Goal: Transaction & Acquisition: Purchase product/service

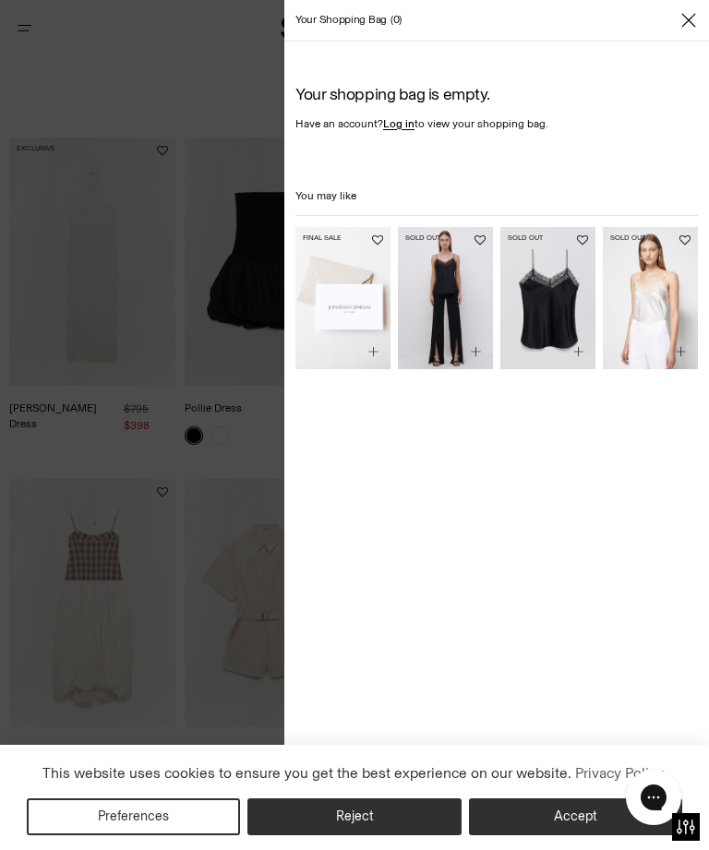
click at [688, 27] on icon "Close" at bounding box center [688, 20] width 15 height 18
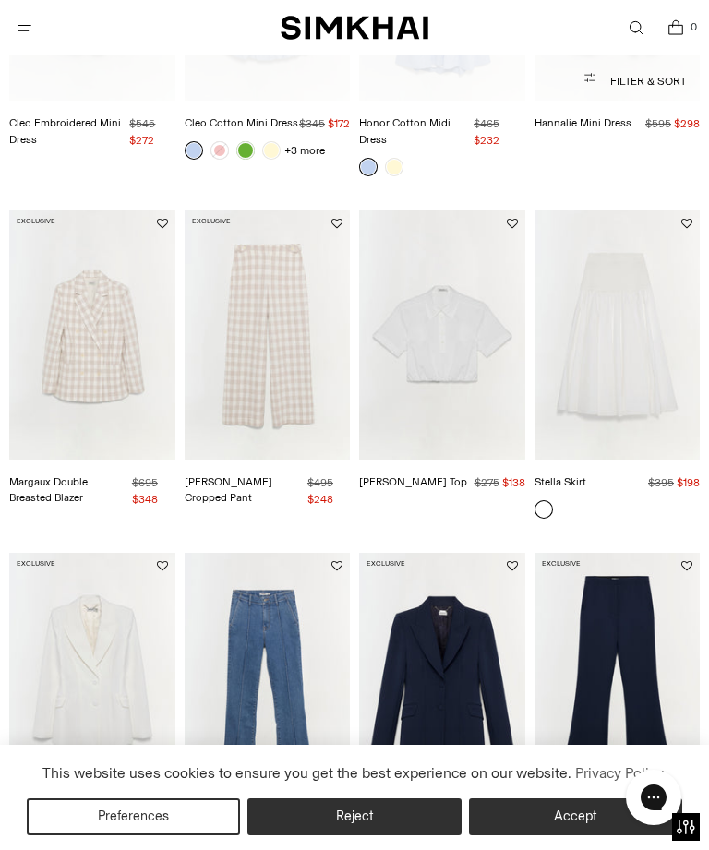
scroll to position [1024, 0]
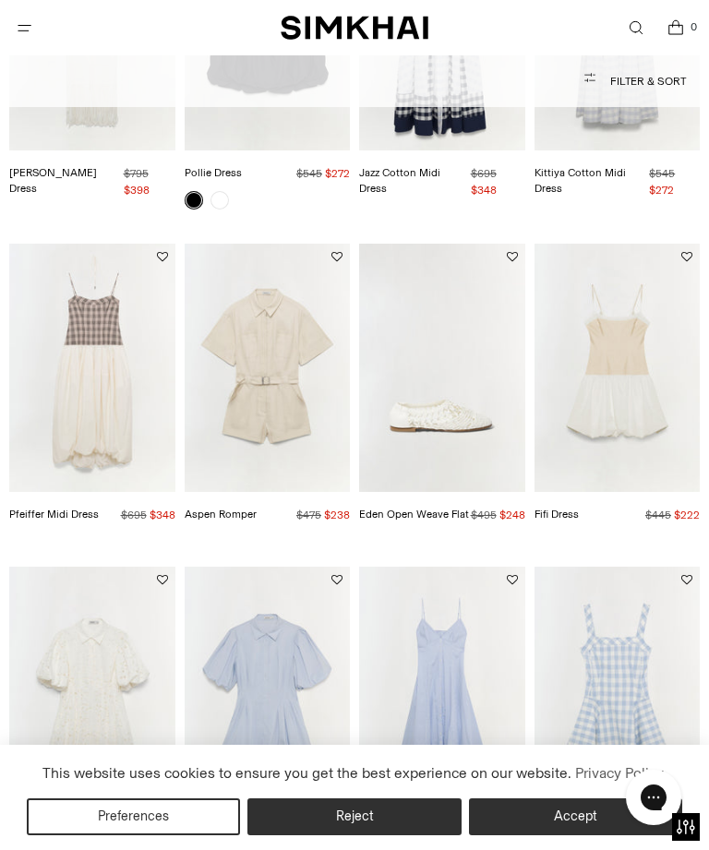
click at [465, 412] on img "Eden Open Weave Flat" at bounding box center [442, 368] width 166 height 248
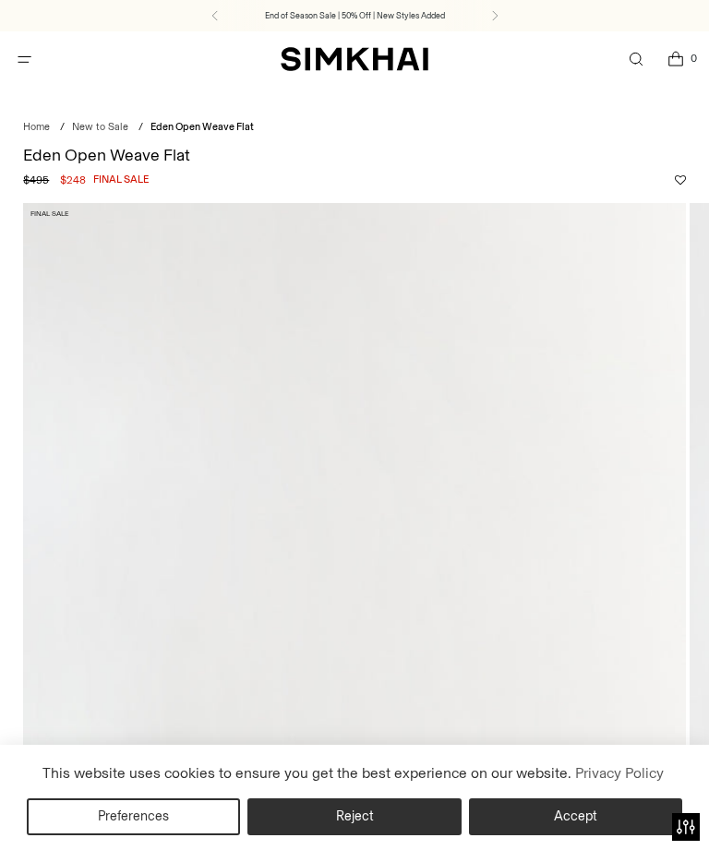
click at [372, 817] on button "Reject" at bounding box center [353, 816] width 213 height 37
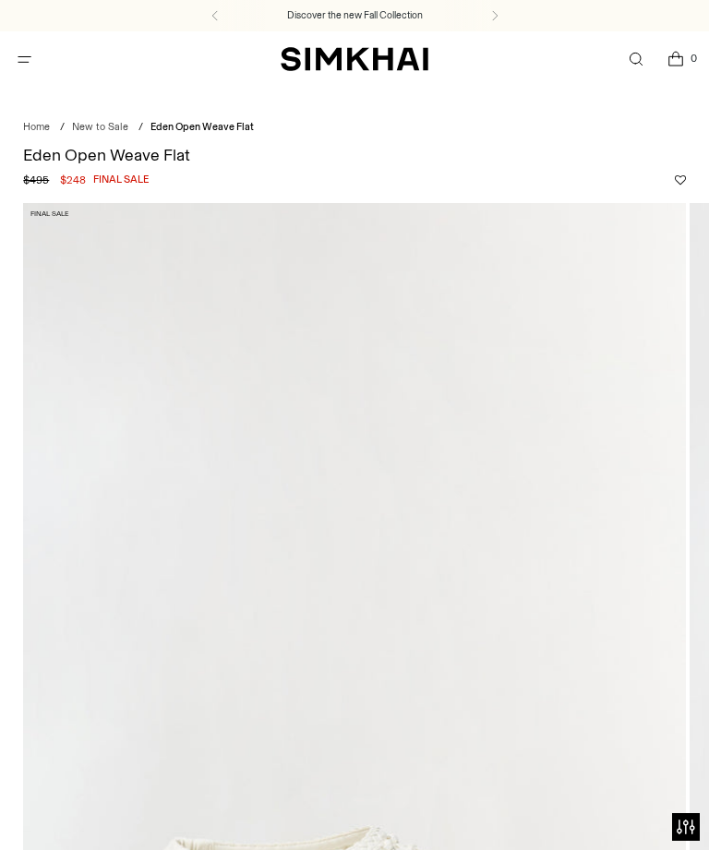
click at [528, 387] on img at bounding box center [354, 700] width 663 height 994
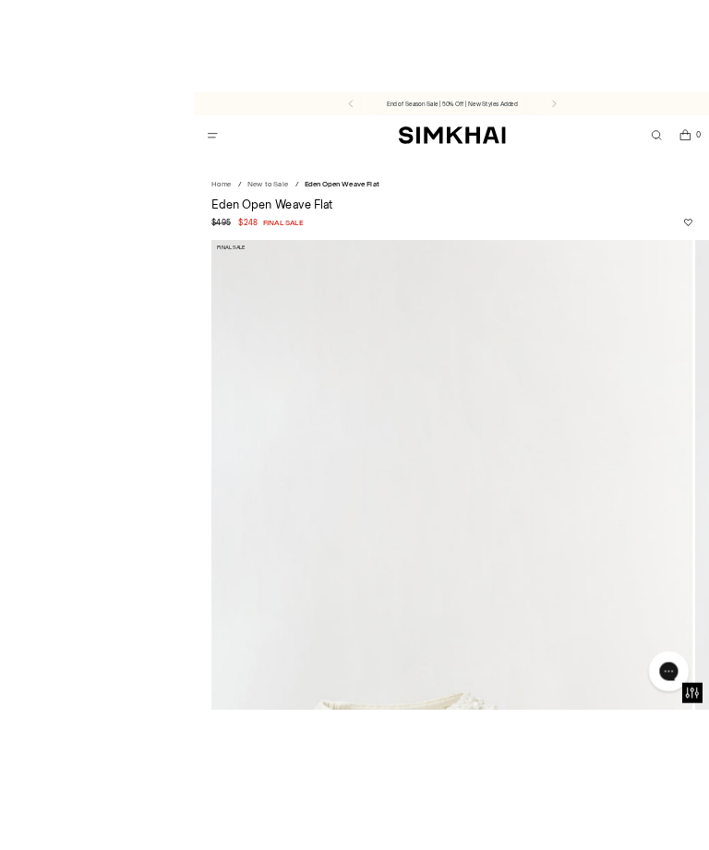
scroll to position [42, 0]
